Goal: Task Accomplishment & Management: Manage account settings

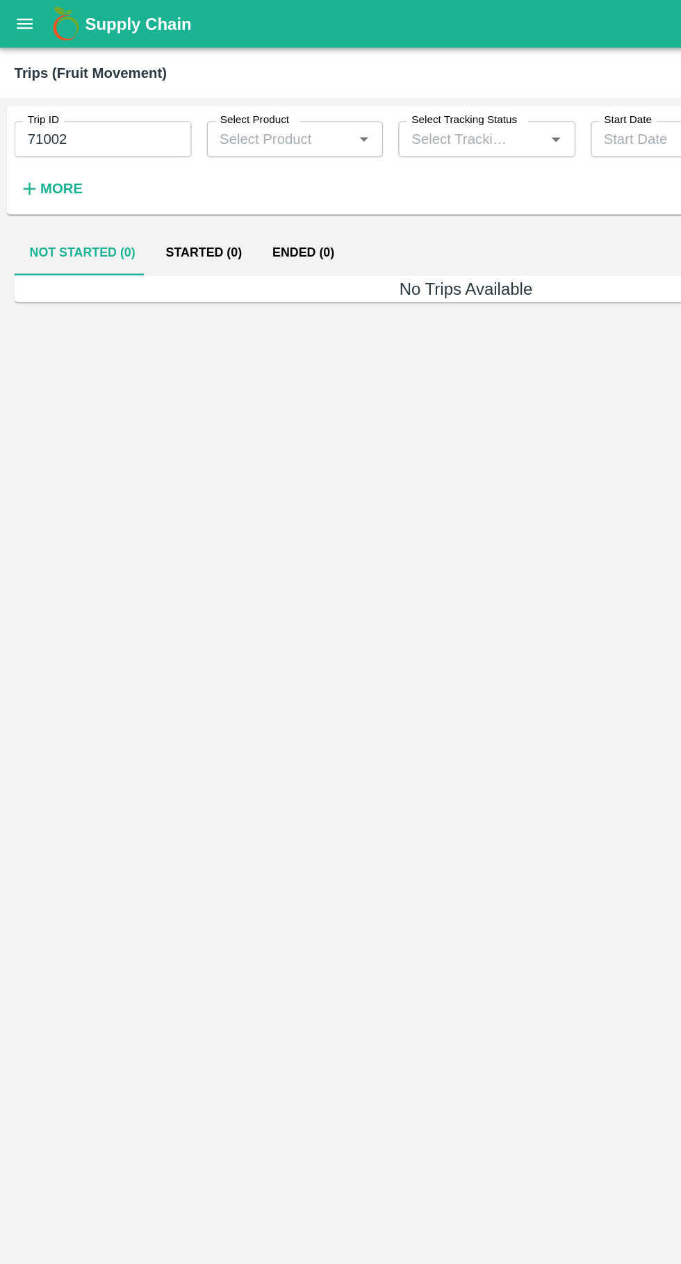
click at [88, 104] on input "71002" at bounding box center [75, 101] width 129 height 26
type input "7"
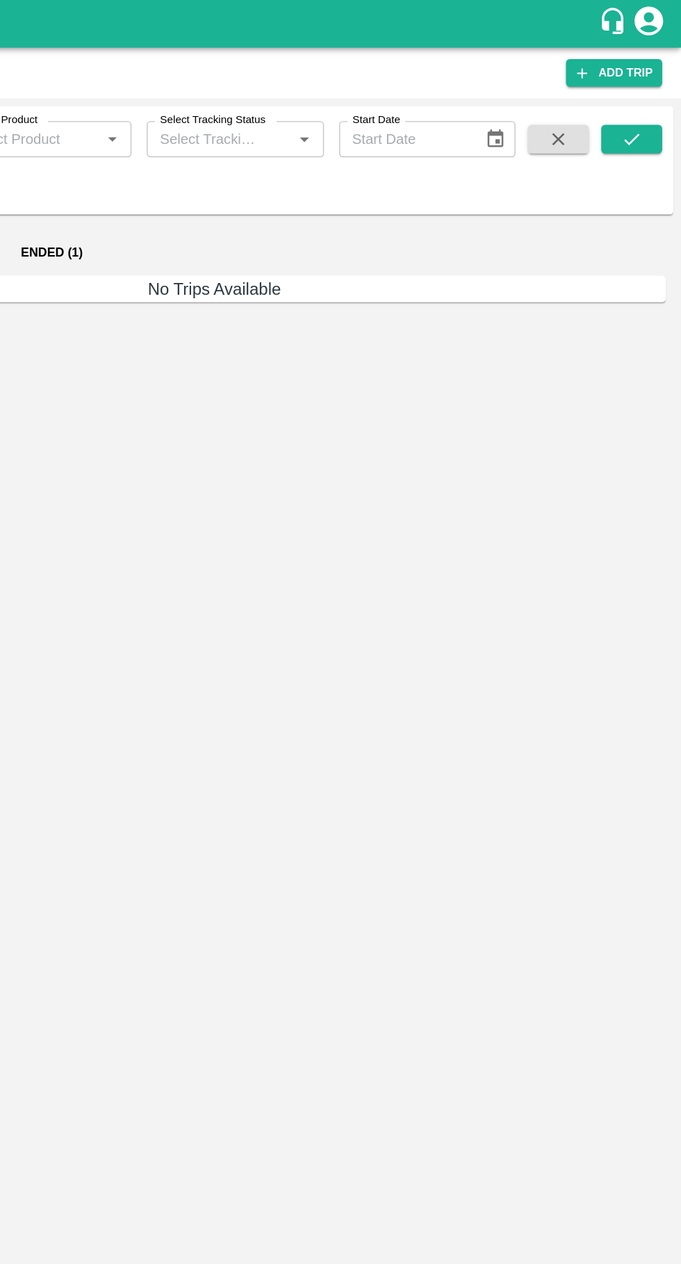
type input "78272"
click at [641, 99] on icon "submit" at bounding box center [645, 101] width 15 height 15
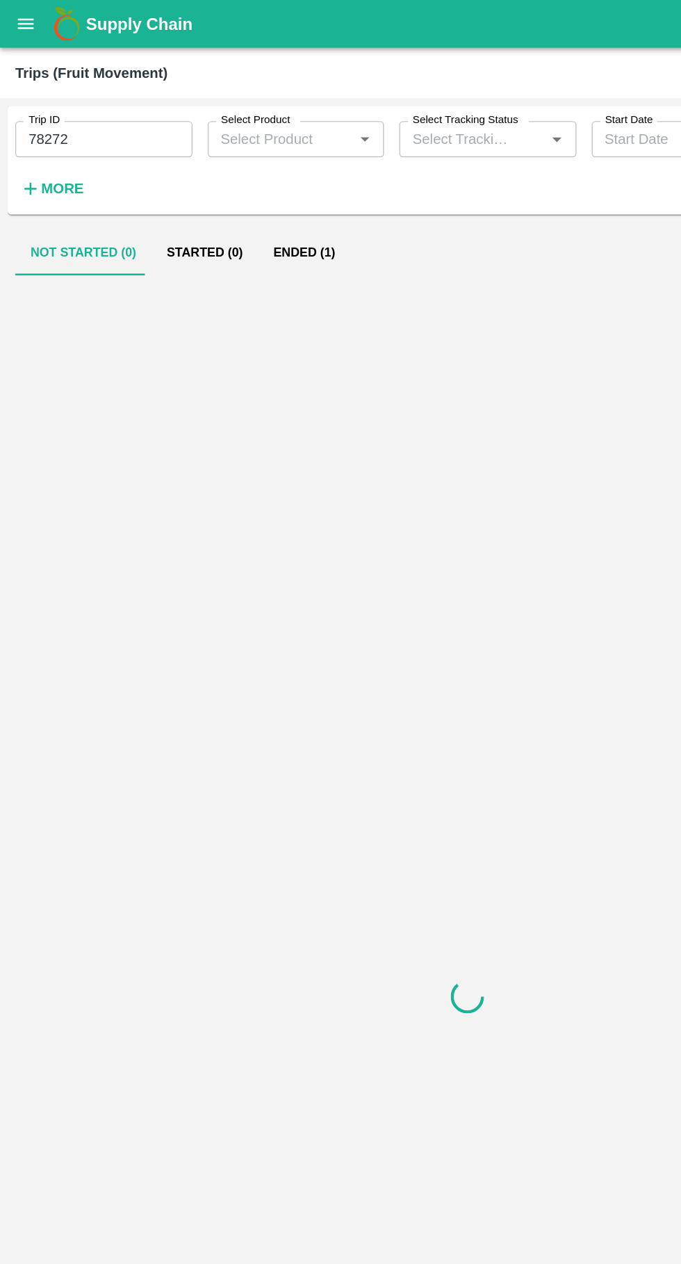
click at [216, 195] on button "Ended (1)" at bounding box center [221, 184] width 67 height 33
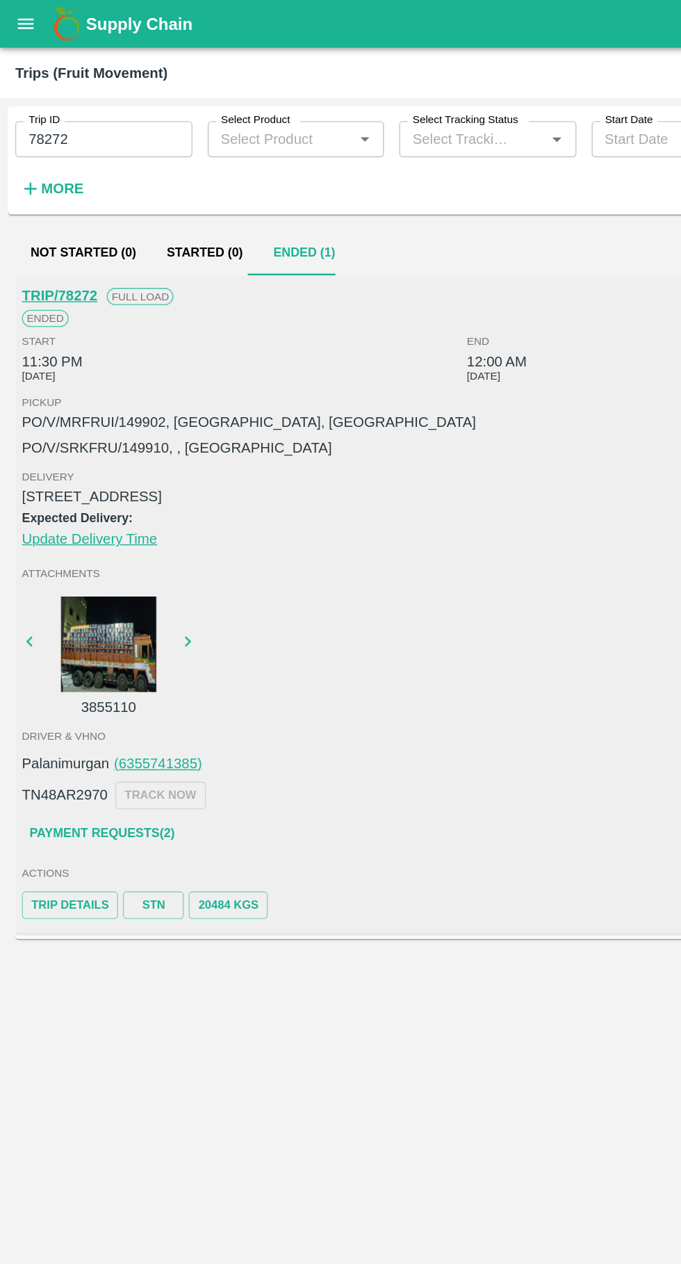
click at [86, 610] on link "Payment Requests( 2 )" at bounding box center [74, 608] width 117 height 24
click at [115, 658] on link "STN" at bounding box center [112, 660] width 45 height 20
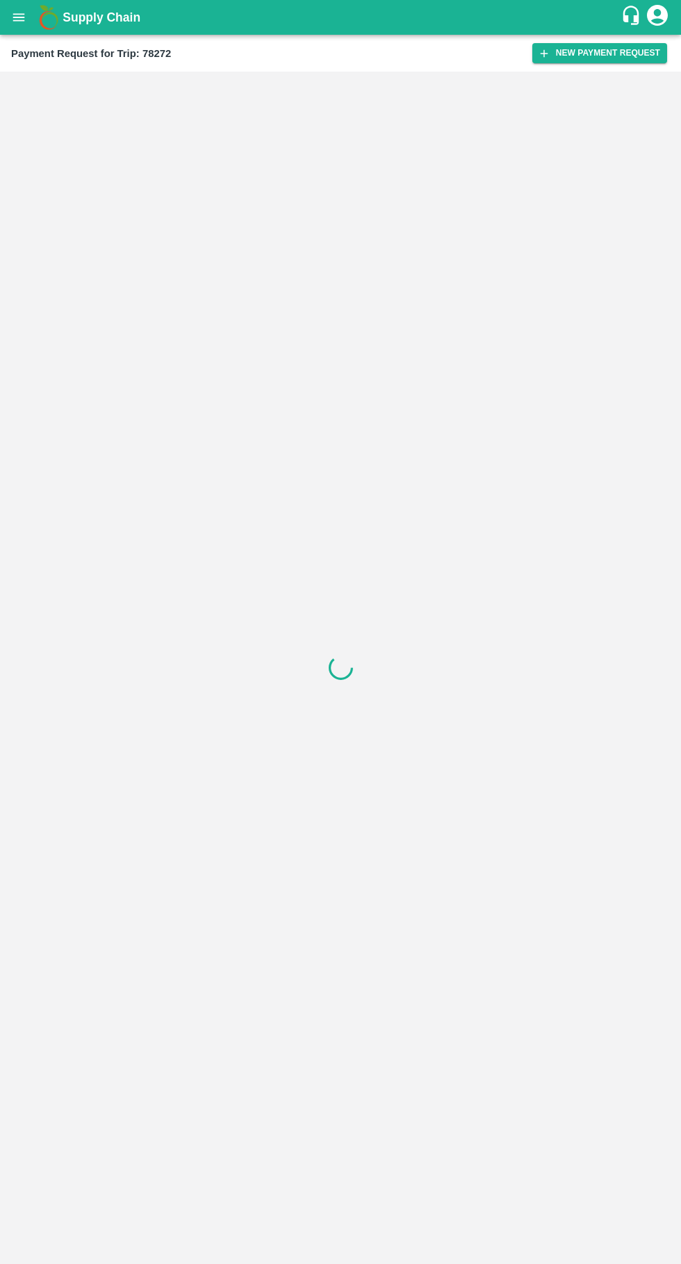
click at [608, 56] on button "New Payment Request" at bounding box center [600, 53] width 135 height 20
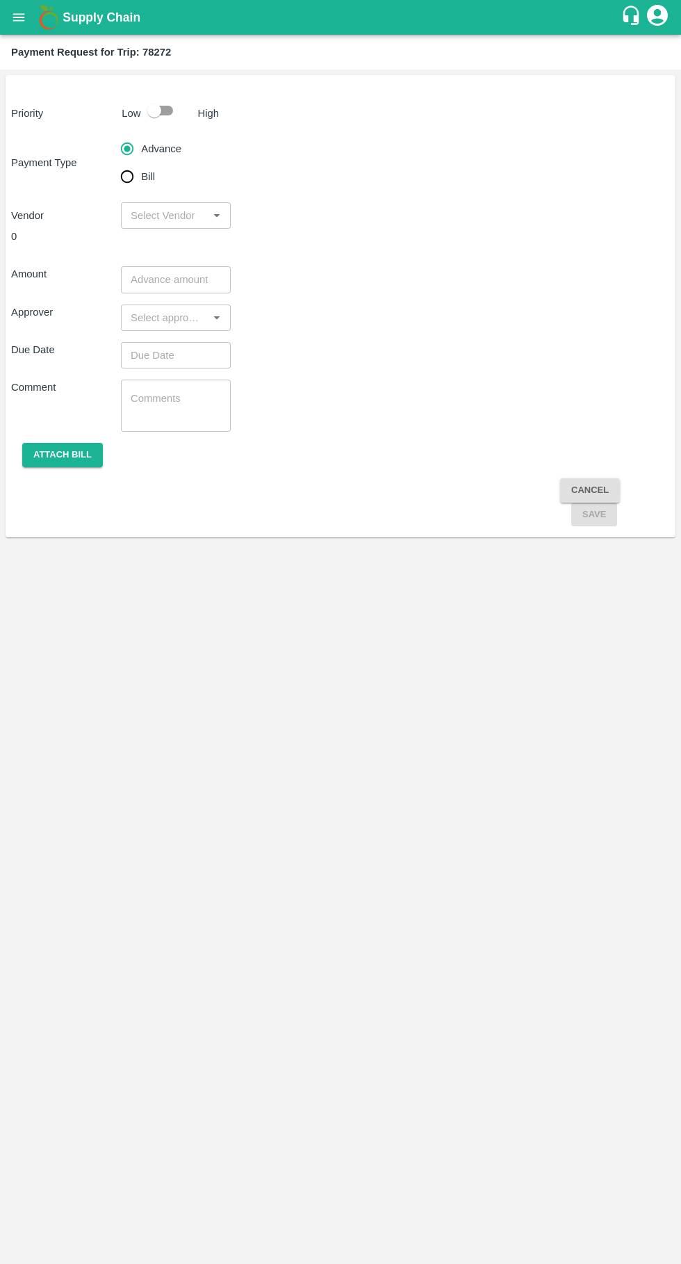
click at [127, 184] on input "Bill" at bounding box center [127, 177] width 28 height 28
radio input "true"
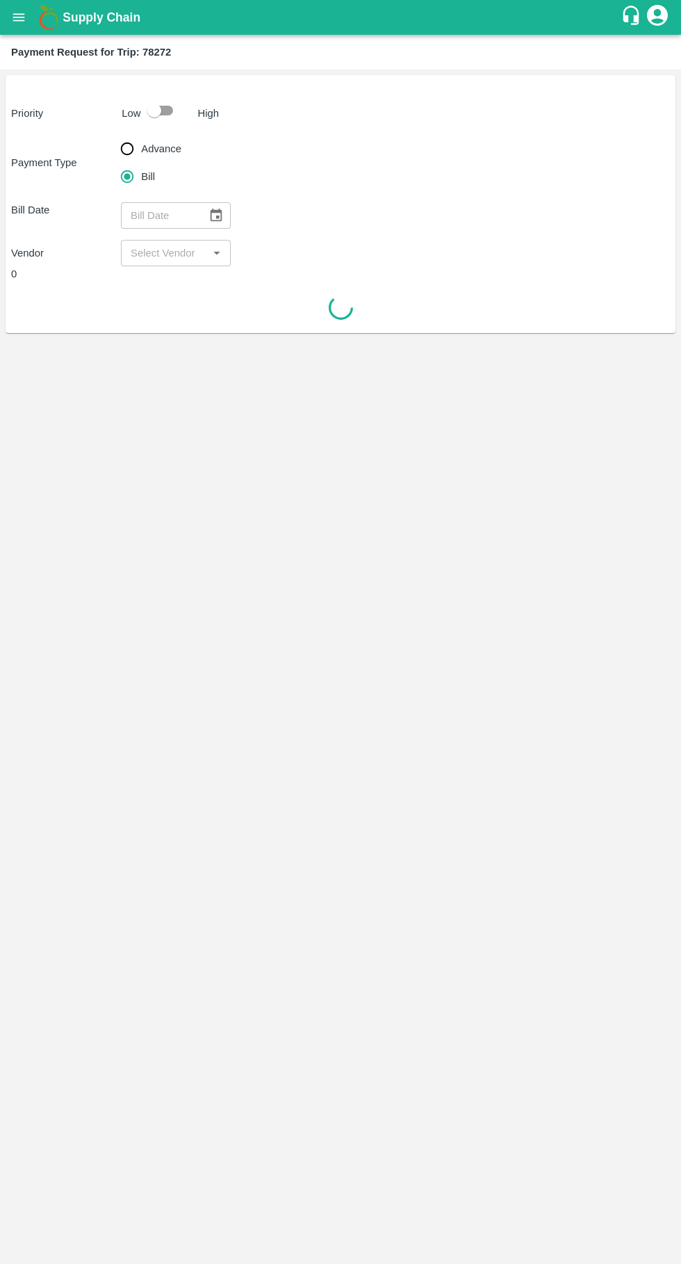
click at [171, 118] on input "checkbox" at bounding box center [154, 110] width 79 height 26
checkbox input "true"
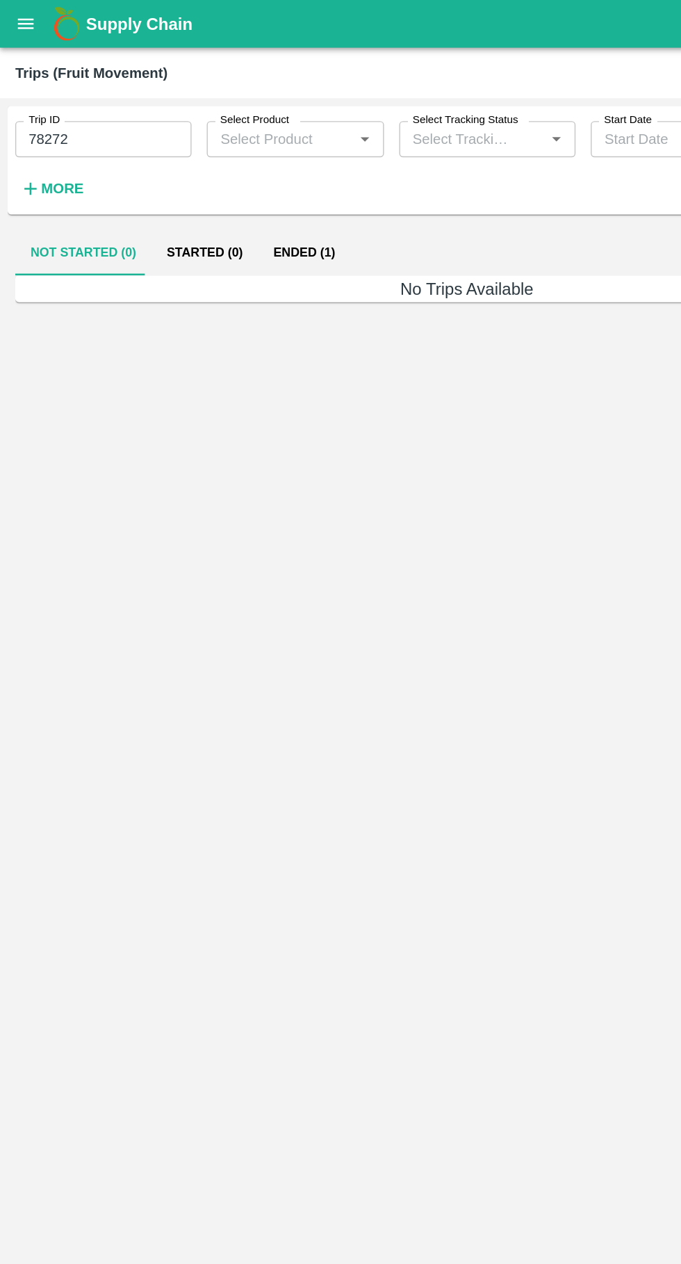
click at [97, 102] on input "78272" at bounding box center [75, 101] width 129 height 26
type input "7"
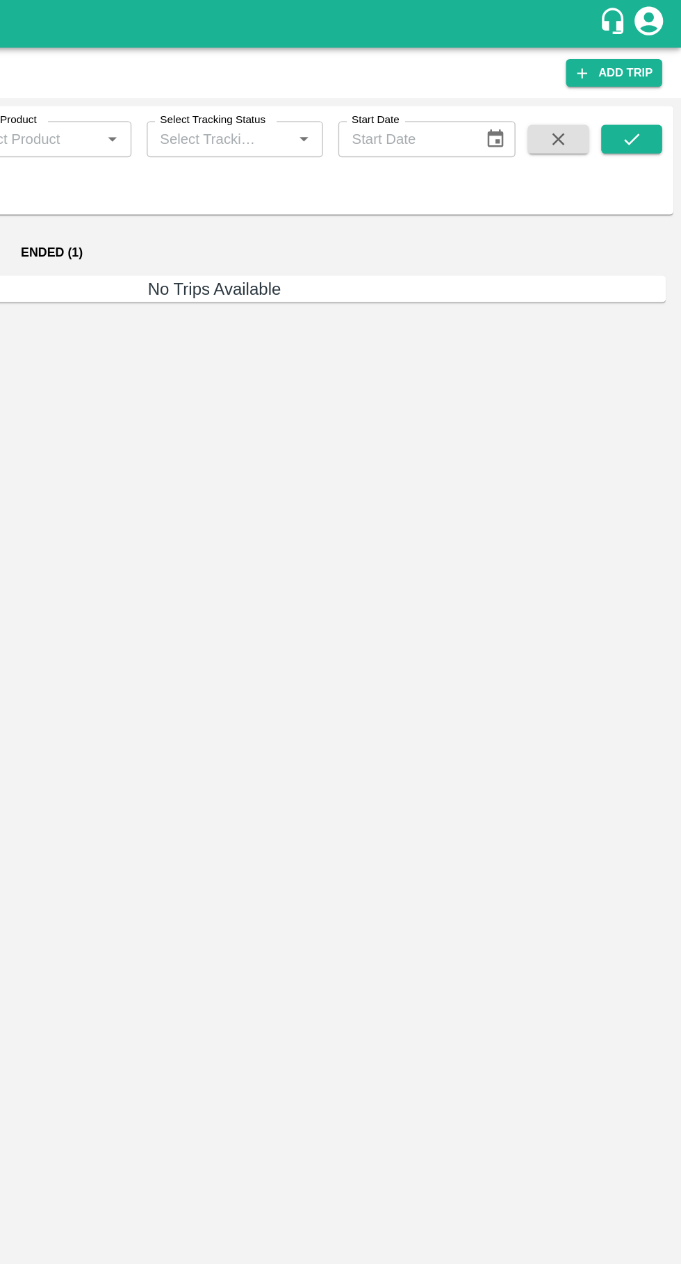
type input "83825"
click at [642, 107] on icon "submit" at bounding box center [645, 101] width 15 height 15
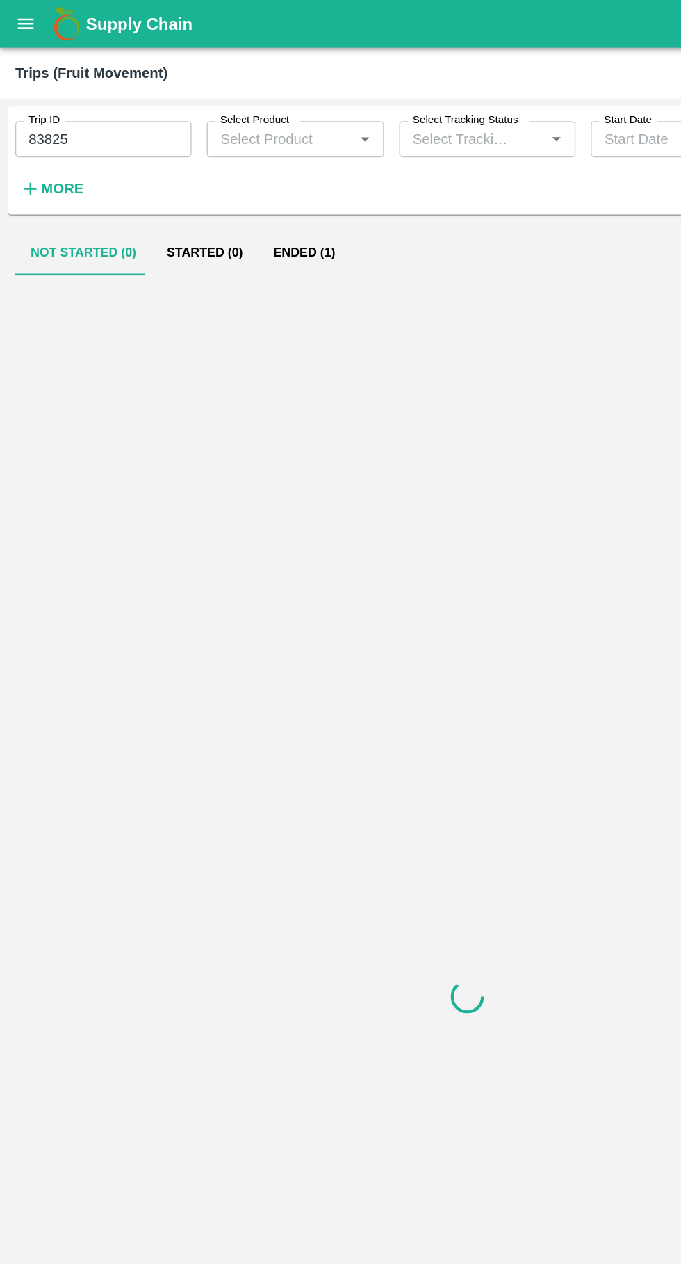
click at [219, 199] on button "Ended (1)" at bounding box center [221, 184] width 67 height 33
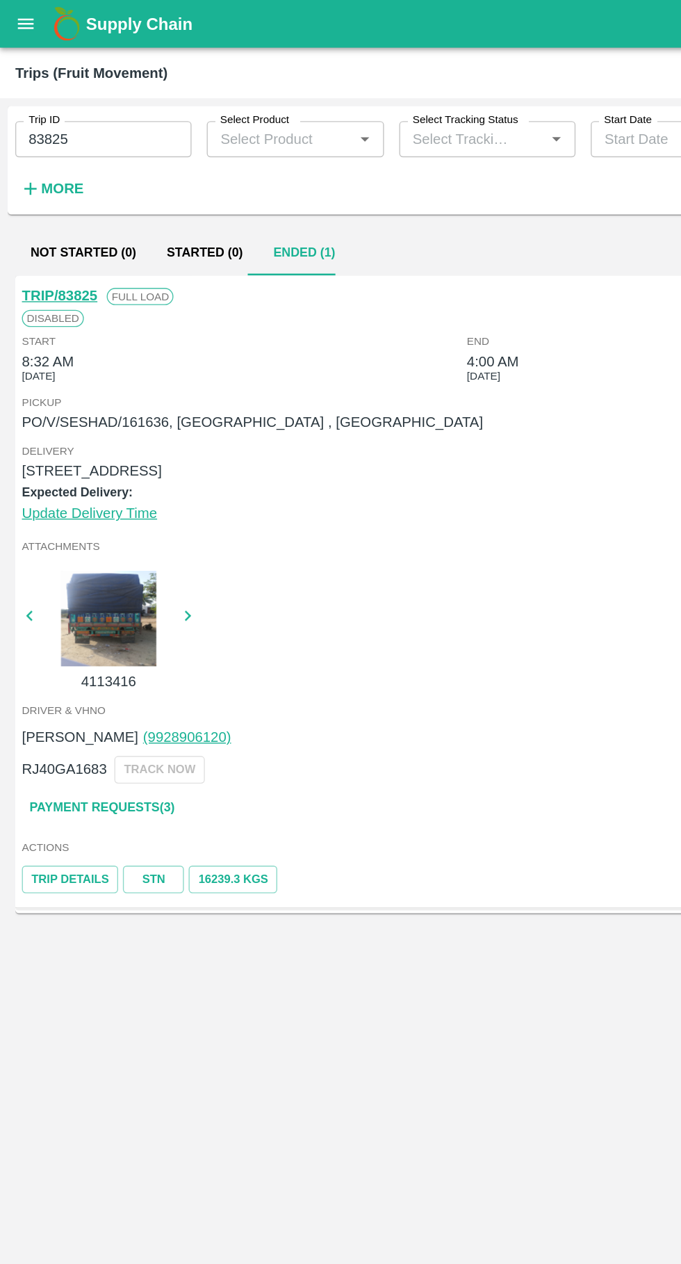
click at [58, 585] on link "Payment Requests( 3 )" at bounding box center [74, 589] width 117 height 24
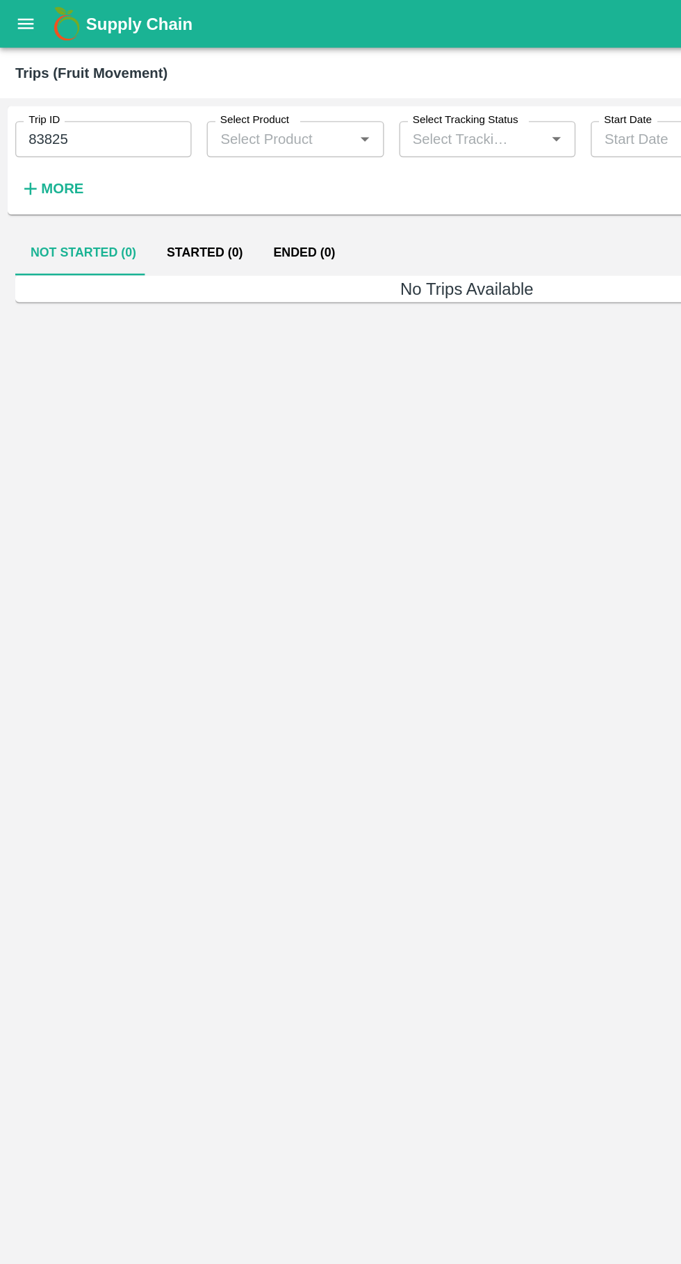
click at [212, 181] on button "Ended (0)" at bounding box center [221, 184] width 67 height 33
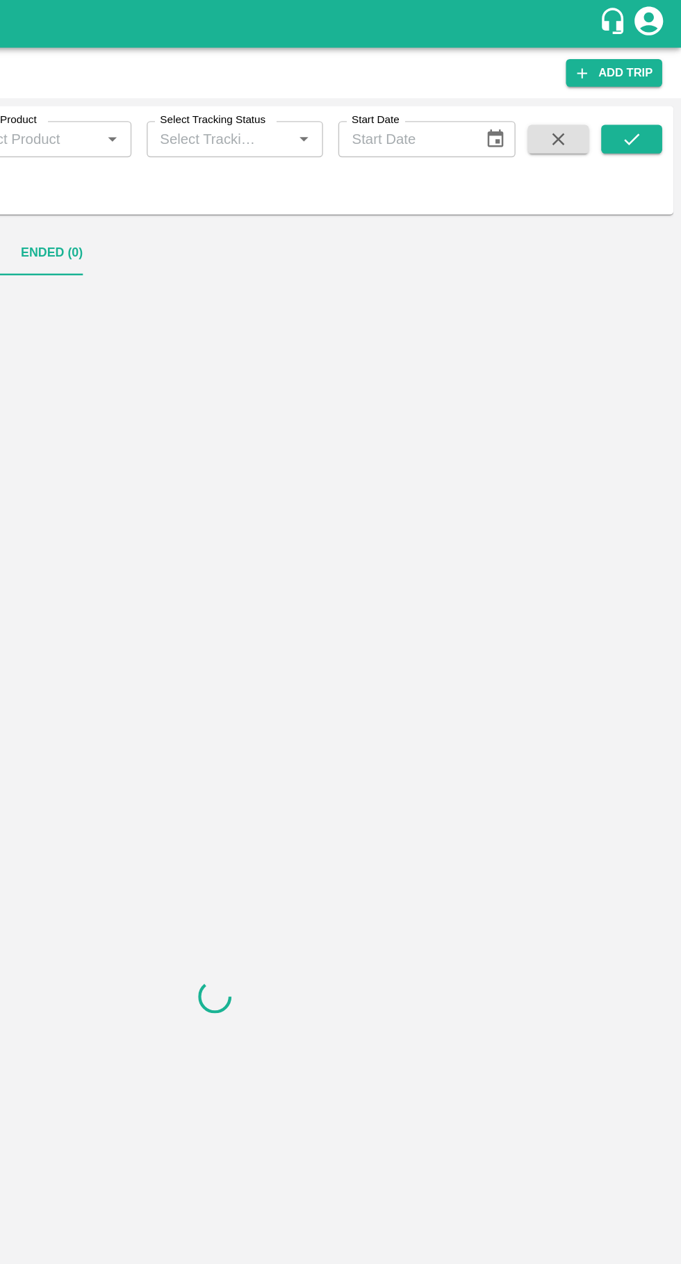
click at [634, 112] on button "submit" at bounding box center [645, 101] width 45 height 21
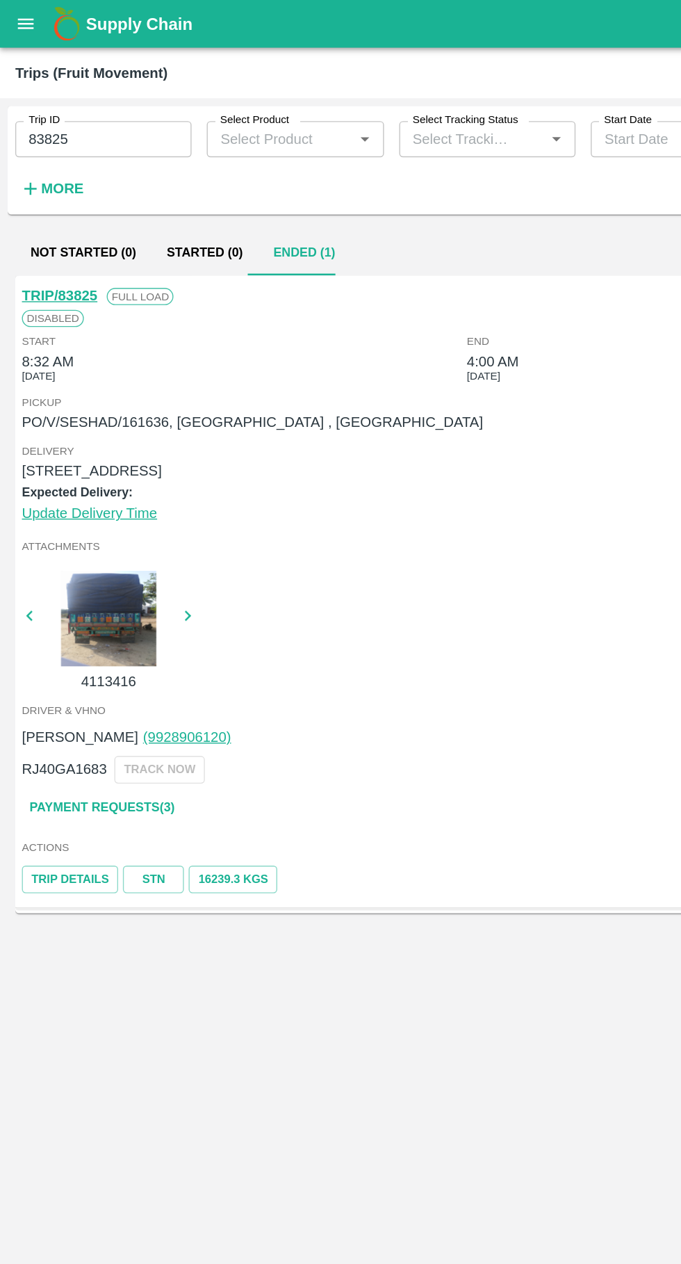
click at [108, 641] on link "STN" at bounding box center [112, 641] width 45 height 20
